Goal: Information Seeking & Learning: Learn about a topic

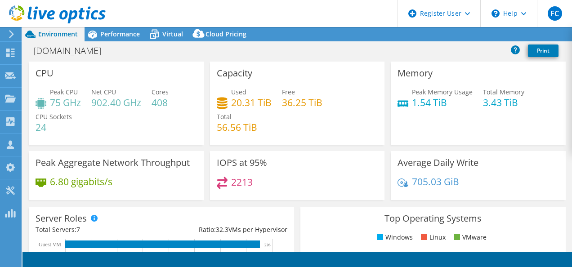
select select "USD"
click at [98, 28] on div at bounding box center [53, 15] width 106 height 30
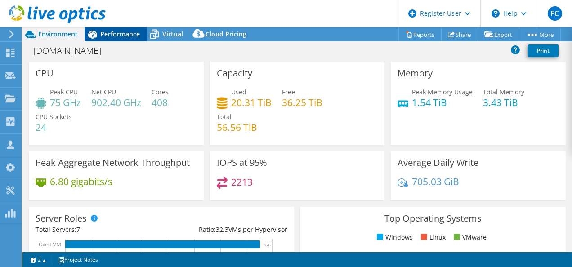
click at [101, 33] on span "Performance" at bounding box center [120, 34] width 40 height 9
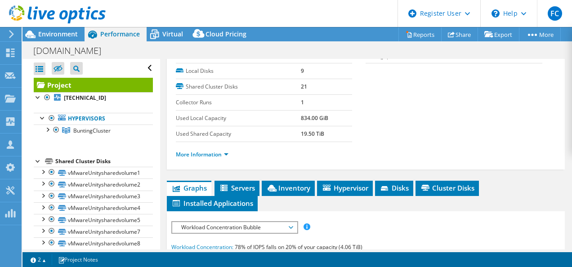
scroll to position [225, 0]
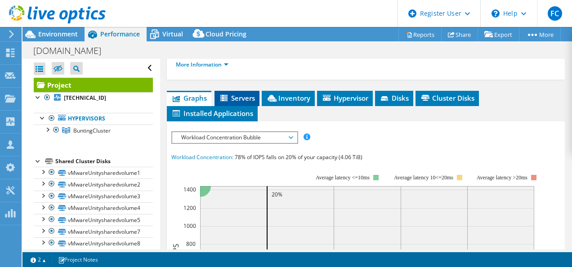
click at [247, 94] on span "Servers" at bounding box center [237, 98] width 36 height 9
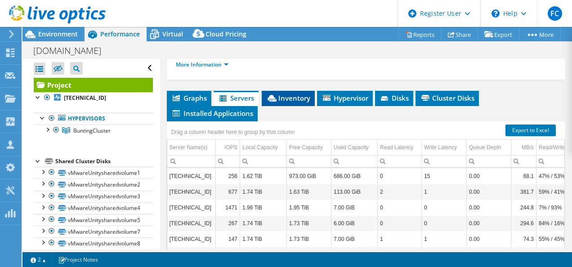
click at [292, 91] on li "Inventory" at bounding box center [288, 98] width 53 height 15
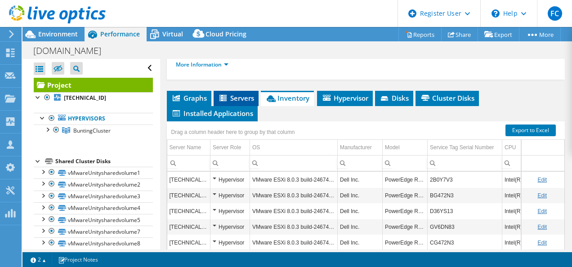
click at [248, 94] on span "Servers" at bounding box center [236, 98] width 36 height 9
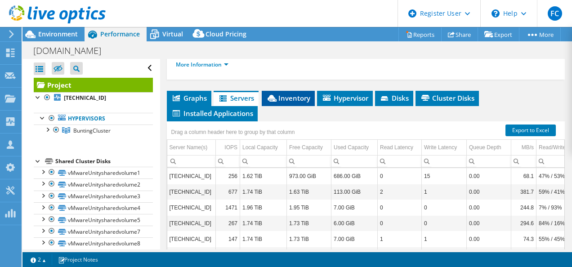
click at [276, 95] on icon at bounding box center [272, 98] width 9 height 7
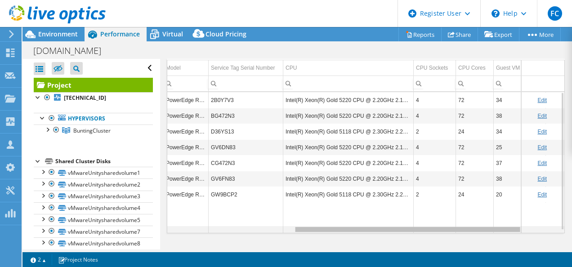
scroll to position [0, 223]
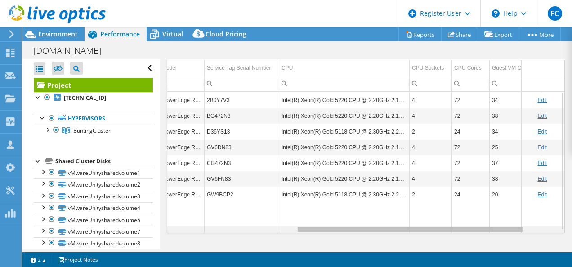
drag, startPoint x: 371, startPoint y: 228, endPoint x: 505, endPoint y: 232, distance: 133.7
click at [505, 232] on body "FC Dell User [PERSON_NAME] [PERSON_NAME][EMAIL_ADDRESS][PERSON_NAME][DOMAIN_NAM…" at bounding box center [286, 133] width 572 height 267
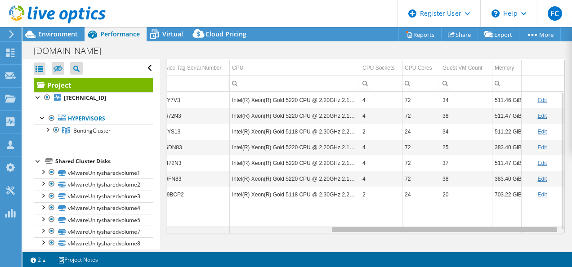
scroll to position [0, 283]
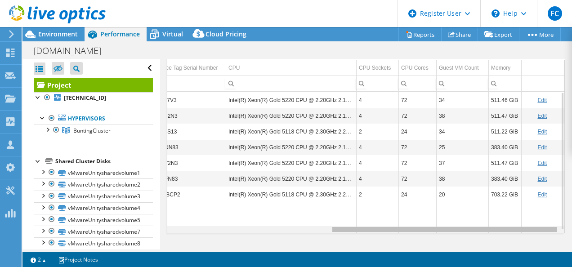
drag, startPoint x: 327, startPoint y: 226, endPoint x: 385, endPoint y: 229, distance: 58.1
click at [385, 229] on body "FC Dell User [PERSON_NAME] [PERSON_NAME][EMAIL_ADDRESS][PERSON_NAME][DOMAIN_NAM…" at bounding box center [286, 133] width 572 height 267
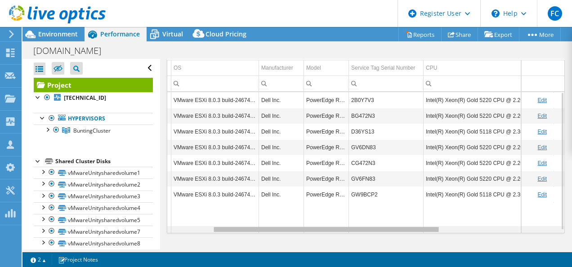
scroll to position [0, 50]
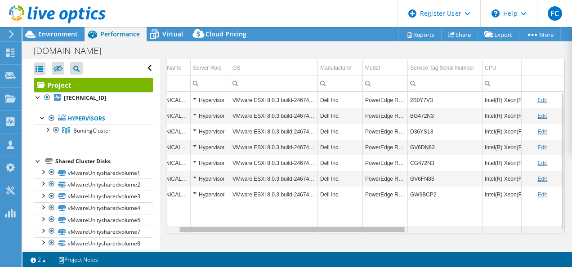
drag, startPoint x: 385, startPoint y: 229, endPoint x: 228, endPoint y: 229, distance: 156.6
click at [228, 228] on body "FC Dell User [PERSON_NAME] [PERSON_NAME][EMAIL_ADDRESS][PERSON_NAME][DOMAIN_NAM…" at bounding box center [286, 133] width 572 height 267
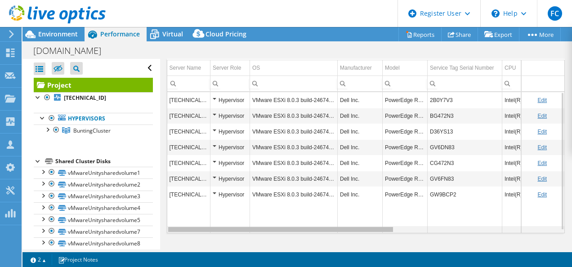
drag, startPoint x: 316, startPoint y: 227, endPoint x: 269, endPoint y: 229, distance: 47.3
click at [269, 229] on body "FC Dell User [PERSON_NAME] [PERSON_NAME][EMAIL_ADDRESS][PERSON_NAME][DOMAIN_NAM…" at bounding box center [286, 133] width 572 height 267
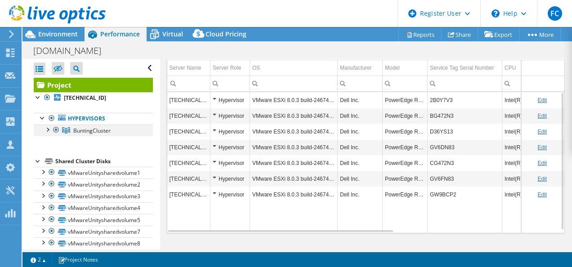
click at [49, 131] on div at bounding box center [47, 129] width 9 height 9
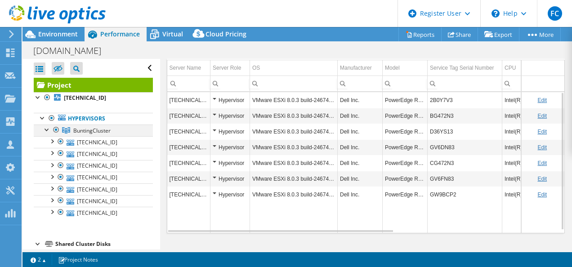
click at [46, 130] on div at bounding box center [47, 129] width 9 height 9
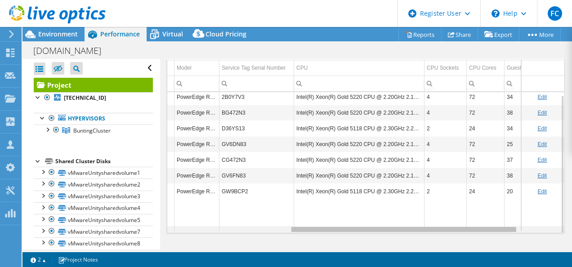
scroll to position [0, 204]
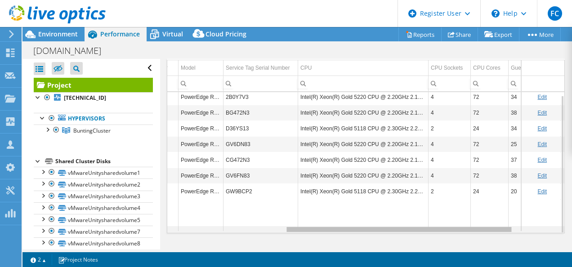
drag, startPoint x: 353, startPoint y: 227, endPoint x: 476, endPoint y: 222, distance: 123.4
click at [476, 222] on body "FC Dell User [PERSON_NAME] [PERSON_NAME][EMAIL_ADDRESS][PERSON_NAME][DOMAIN_NAM…" at bounding box center [286, 133] width 572 height 267
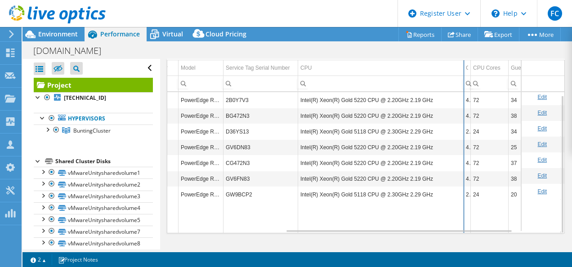
drag, startPoint x: 429, startPoint y: 68, endPoint x: 464, endPoint y: 77, distance: 36.2
click at [464, 77] on div "Drag a column header here to group by that column Server Name Server Role OS Ma…" at bounding box center [366, 138] width 399 height 192
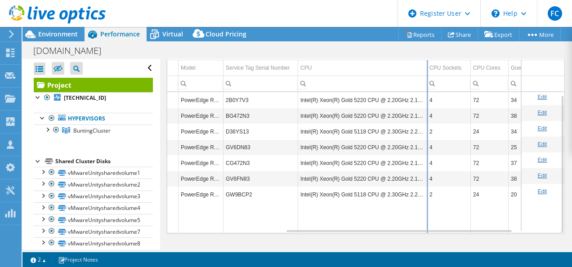
drag, startPoint x: 463, startPoint y: 68, endPoint x: 427, endPoint y: 72, distance: 36.6
click at [427, 72] on div "Drag a column header here to group by that column Server Name Server Role OS Ma…" at bounding box center [366, 138] width 399 height 192
drag, startPoint x: 427, startPoint y: 68, endPoint x: 431, endPoint y: 70, distance: 4.8
click at [431, 70] on div "Drag a column header here to group by that column Server Name Server Role OS Ma…" at bounding box center [366, 138] width 399 height 192
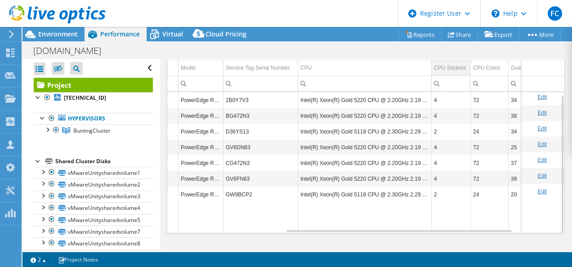
click at [447, 68] on div "CPU Sockets" at bounding box center [450, 68] width 32 height 11
click at [447, 68] on div "CPU Sockets" at bounding box center [447, 68] width 27 height 11
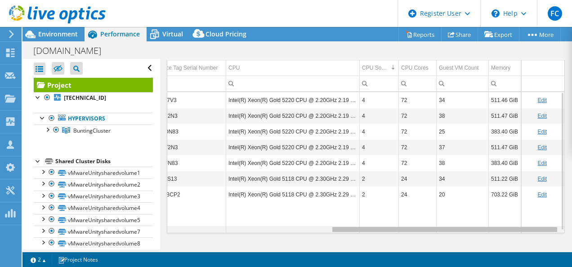
scroll to position [0, 283]
drag, startPoint x: 362, startPoint y: 226, endPoint x: 433, endPoint y: 224, distance: 71.1
click at [433, 224] on body "FC Dell User [PERSON_NAME] [PERSON_NAME][EMAIL_ADDRESS][PERSON_NAME][DOMAIN_NAM…" at bounding box center [286, 133] width 572 height 267
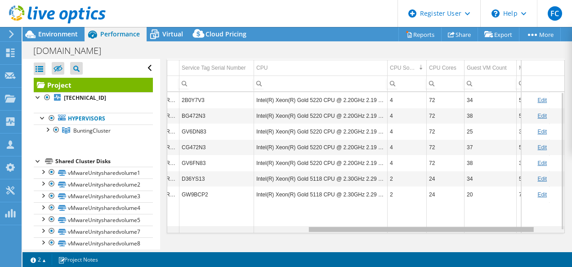
scroll to position [0, 239]
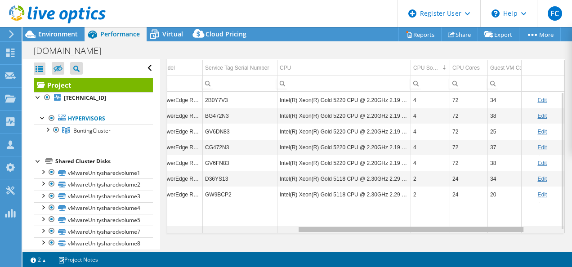
drag, startPoint x: 433, startPoint y: 225, endPoint x: 394, endPoint y: 232, distance: 39.2
click at [394, 232] on body "FC Dell User [PERSON_NAME] [PERSON_NAME][EMAIL_ADDRESS][PERSON_NAME][DOMAIN_NAM…" at bounding box center [286, 133] width 572 height 267
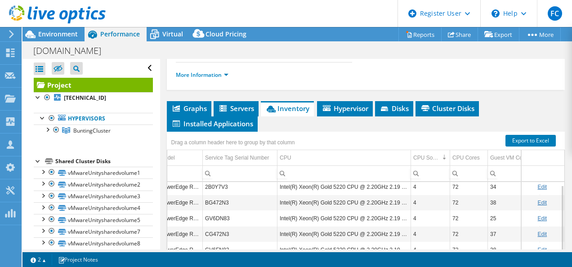
scroll to position [260, 0]
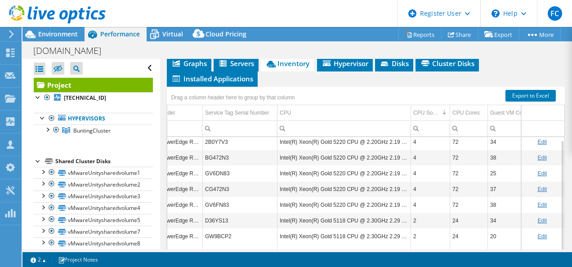
click at [459, 244] on td "Data grid" at bounding box center [469, 259] width 38 height 31
click at [263, 249] on div "Project Actions Project Actions Reports Share Export vSAN ReadyNode Sizer" at bounding box center [297, 147] width 550 height 240
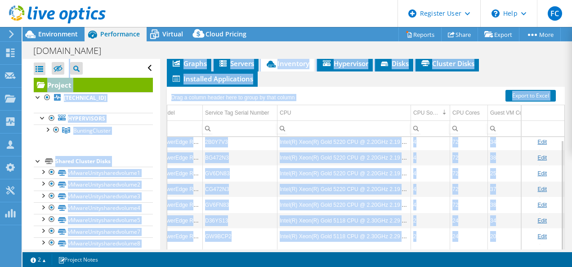
scroll to position [266, 0]
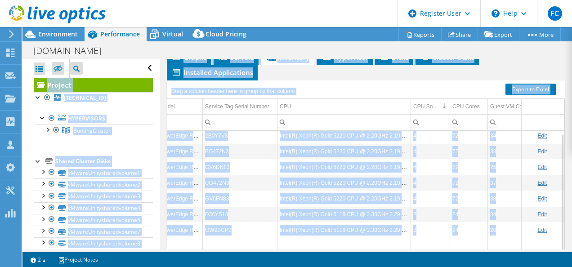
drag, startPoint x: 263, startPoint y: 249, endPoint x: 355, endPoint y: 240, distance: 93.1
click at [355, 240] on td "Data grid" at bounding box center [345, 253] width 134 height 31
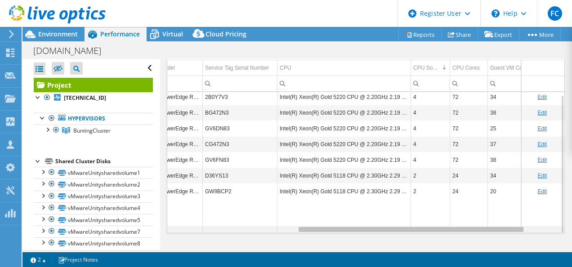
scroll to position [0, 283]
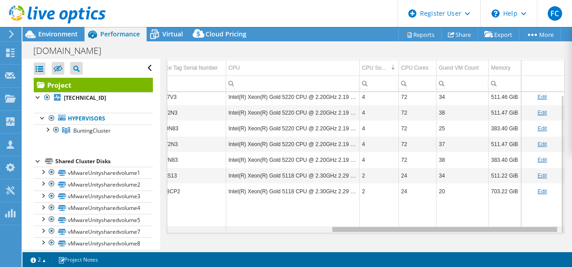
drag, startPoint x: 398, startPoint y: 228, endPoint x: 449, endPoint y: 226, distance: 51.3
click at [449, 226] on body "FC Dell User [PERSON_NAME] [PERSON_NAME][EMAIL_ADDRESS][PERSON_NAME][DOMAIN_NAM…" at bounding box center [286, 133] width 572 height 267
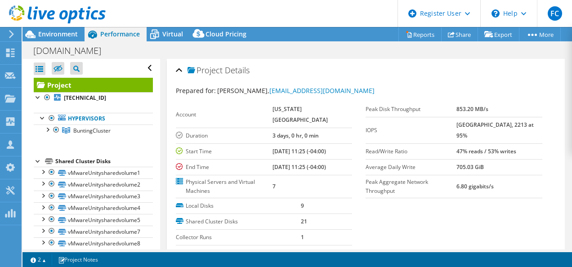
scroll to position [180, 0]
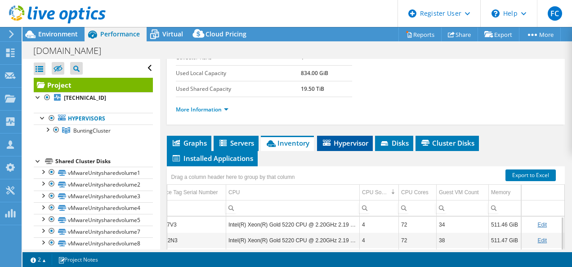
click at [346, 142] on span "Hypervisor" at bounding box center [345, 143] width 47 height 9
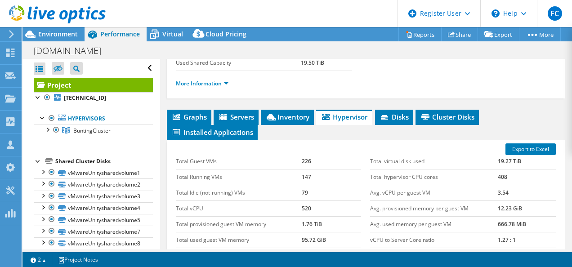
scroll to position [225, 0]
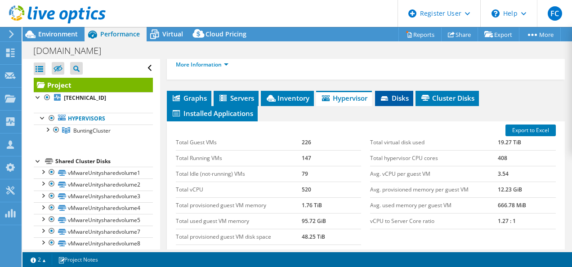
click at [409, 94] on span "Disks" at bounding box center [394, 98] width 29 height 9
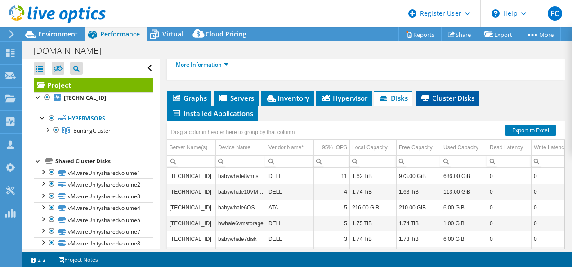
click at [438, 100] on span "Cluster Disks" at bounding box center [447, 98] width 54 height 9
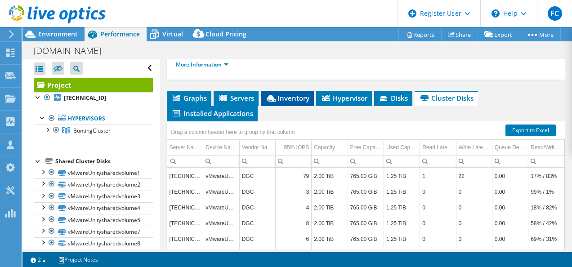
click at [281, 99] on span "Inventory" at bounding box center [287, 98] width 44 height 9
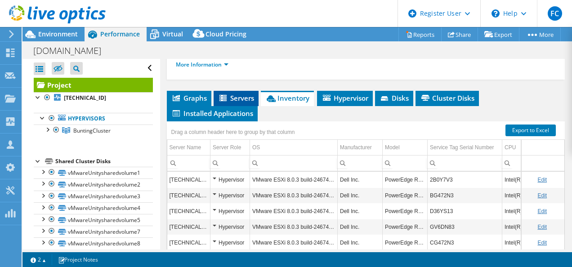
click at [240, 96] on span "Servers" at bounding box center [236, 98] width 36 height 9
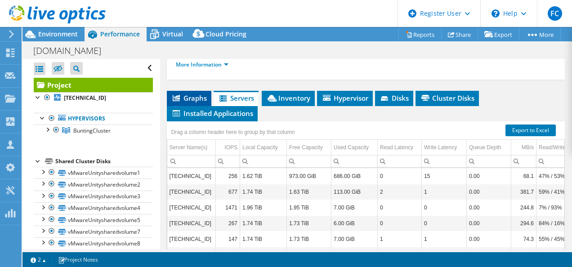
click at [191, 94] on span "Graphs" at bounding box center [189, 98] width 36 height 9
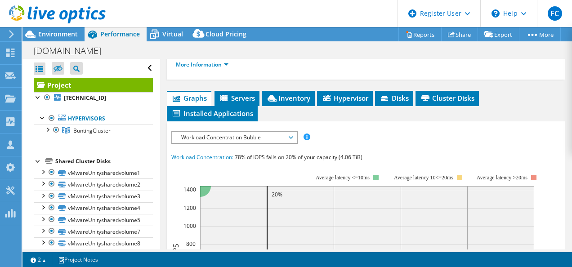
click at [245, 135] on span "Workload Concentration Bubble" at bounding box center [235, 137] width 116 height 11
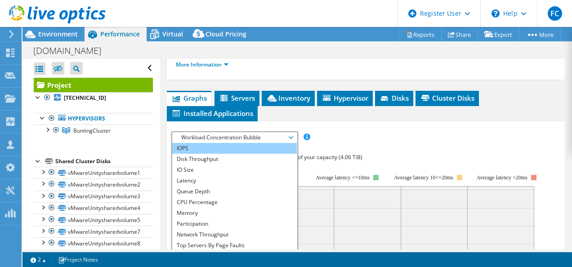
click at [242, 143] on li "IOPS" at bounding box center [234, 148] width 125 height 11
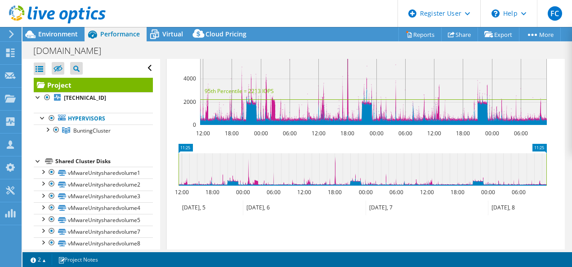
scroll to position [405, 0]
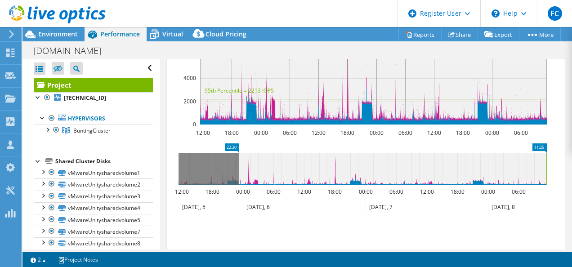
drag, startPoint x: 185, startPoint y: 144, endPoint x: 191, endPoint y: 145, distance: 5.9
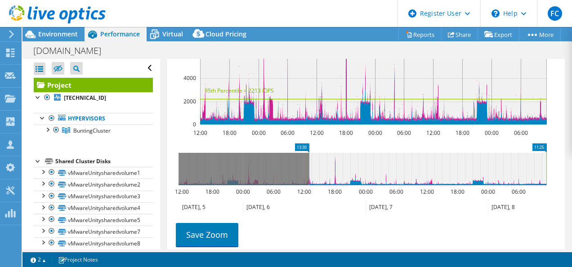
drag, startPoint x: 185, startPoint y: 142, endPoint x: 354, endPoint y: 149, distance: 168.9
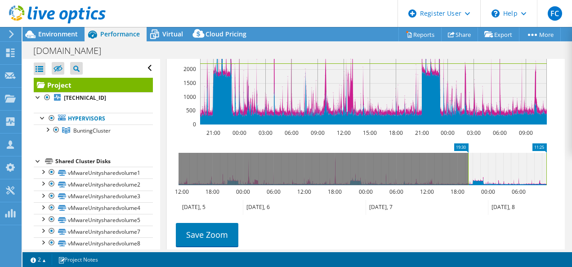
drag, startPoint x: 338, startPoint y: 144, endPoint x: 483, endPoint y: 147, distance: 145.4
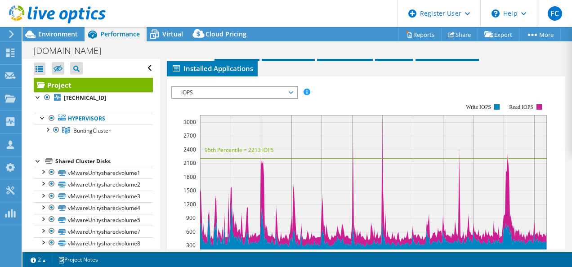
scroll to position [450, 0]
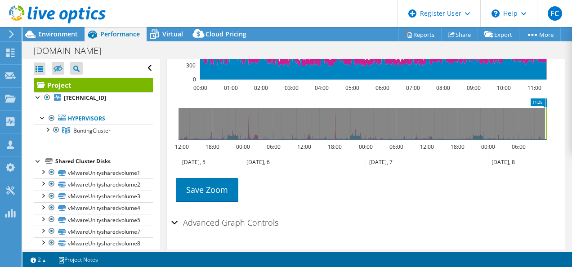
drag, startPoint x: 482, startPoint y: 100, endPoint x: 542, endPoint y: 102, distance: 59.4
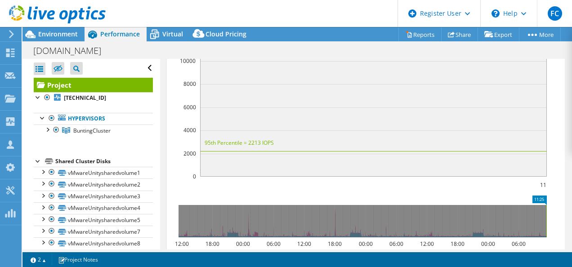
scroll to position [360, 0]
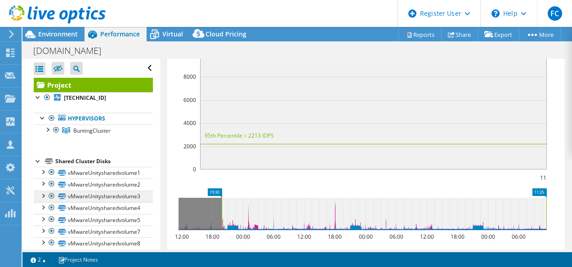
drag, startPoint x: 543, startPoint y: 190, endPoint x: 118, endPoint y: 192, distance: 424.3
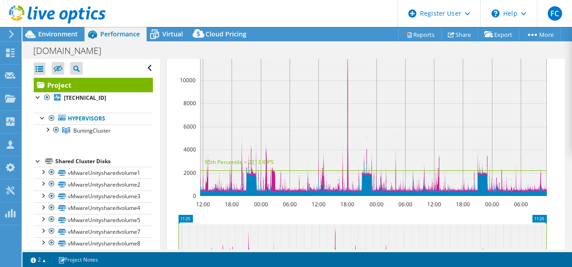
scroll to position [315, 0]
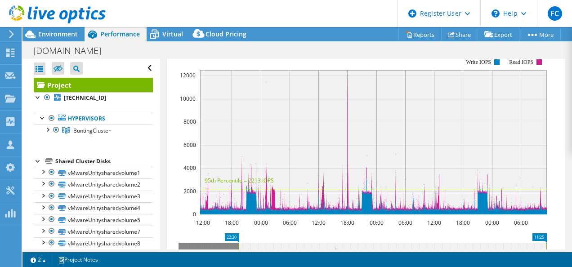
drag, startPoint x: 190, startPoint y: 232, endPoint x: 254, endPoint y: 232, distance: 63.9
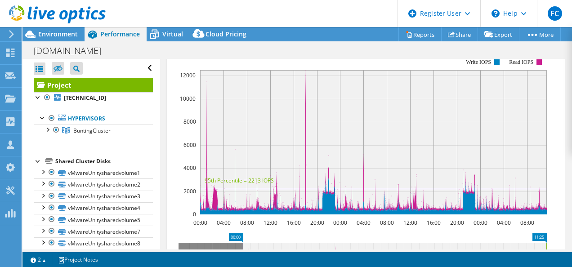
click at [305, 86] on rect at bounding box center [373, 142] width 347 height 144
